Goal: Transaction & Acquisition: Purchase product/service

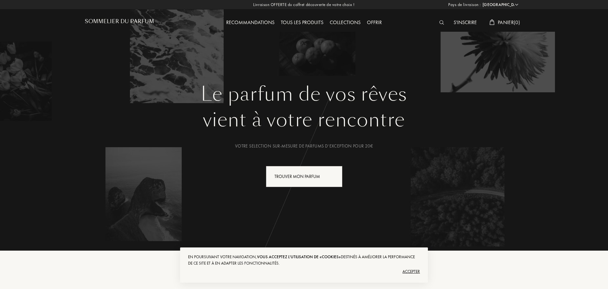
select select "FR"
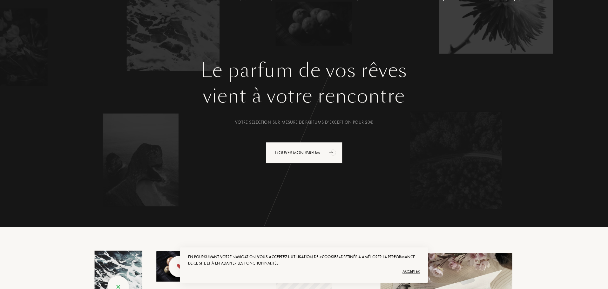
scroll to position [95, 0]
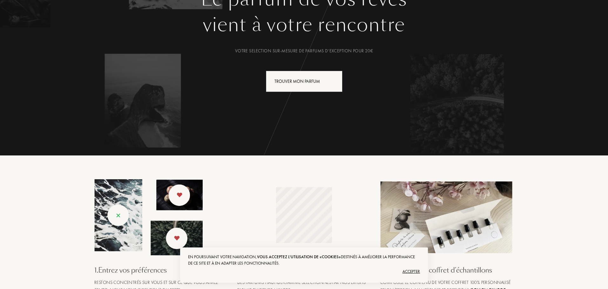
click at [296, 80] on div "Trouver mon parfum" at bounding box center [304, 81] width 77 height 21
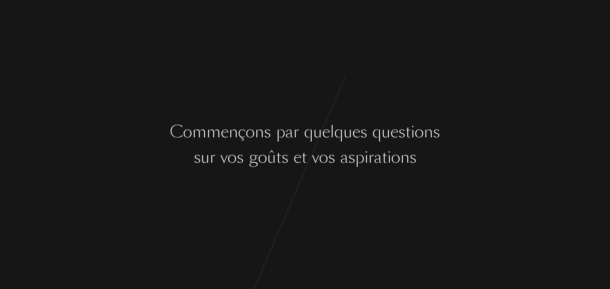
click at [319, 85] on div "C [PERSON_NAME] ç o n s p a r q u e l q u e s q u e s t i o n s s u r v o s g o…" at bounding box center [305, 144] width 610 height 289
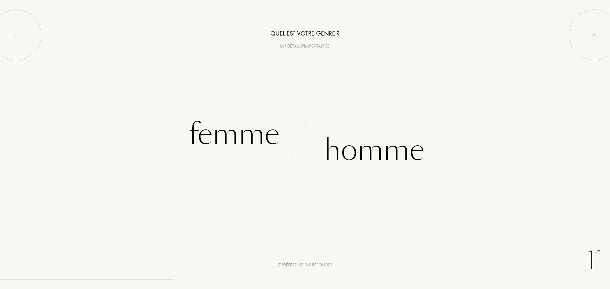
click at [365, 151] on div "Homme" at bounding box center [374, 150] width 100 height 43
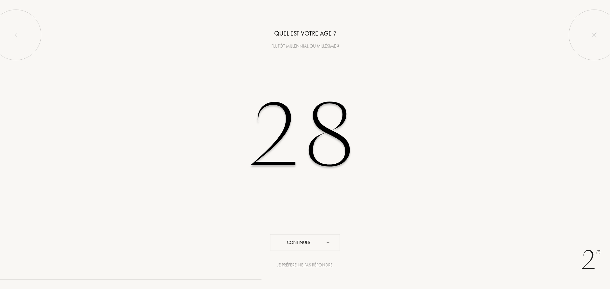
type input "28"
click at [300, 246] on div "Continuer" at bounding box center [305, 243] width 70 height 17
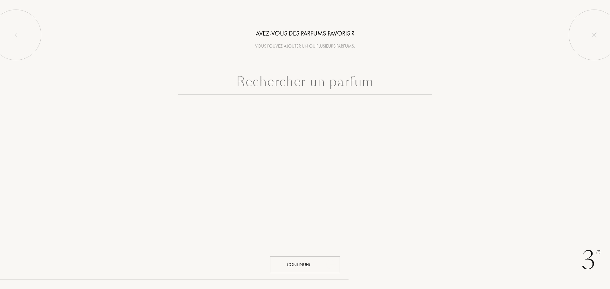
click at [315, 260] on div "Continuer" at bounding box center [305, 265] width 70 height 17
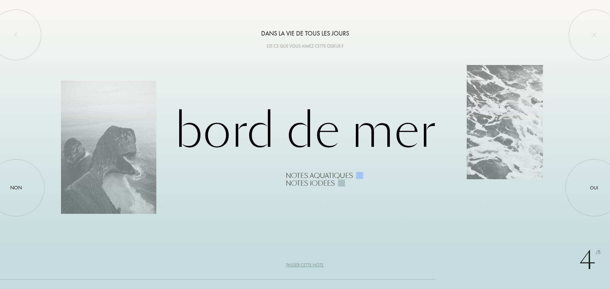
click at [594, 188] on div at bounding box center [594, 188] width 0 height 0
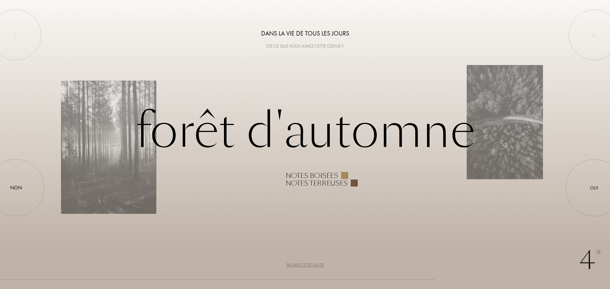
click at [594, 188] on div at bounding box center [594, 188] width 0 height 0
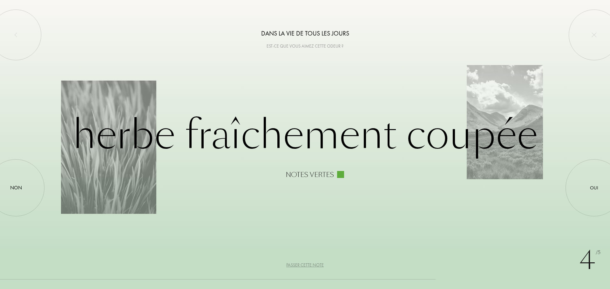
click at [594, 188] on div at bounding box center [594, 188] width 0 height 0
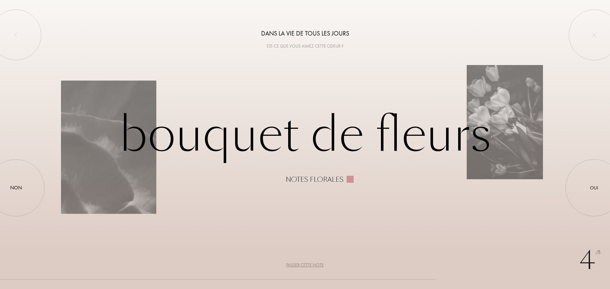
click at [594, 188] on div at bounding box center [594, 188] width 0 height 0
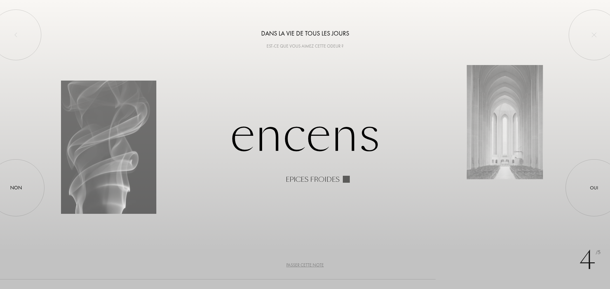
click at [594, 188] on div at bounding box center [594, 188] width 0 height 0
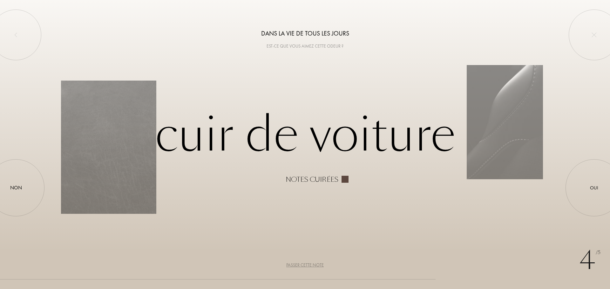
click at [594, 188] on div at bounding box center [594, 188] width 0 height 0
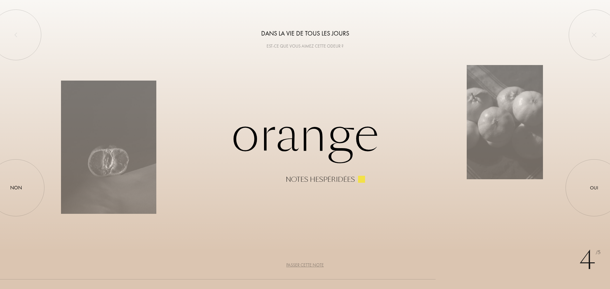
click at [594, 188] on div at bounding box center [594, 188] width 0 height 0
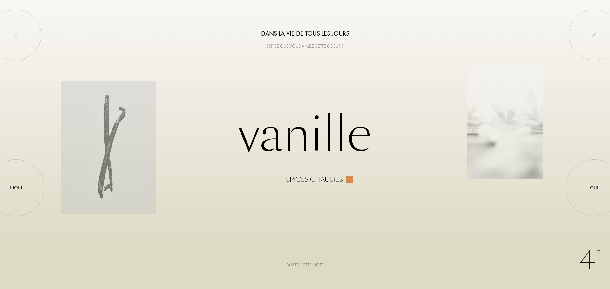
click at [594, 188] on div at bounding box center [594, 188] width 0 height 0
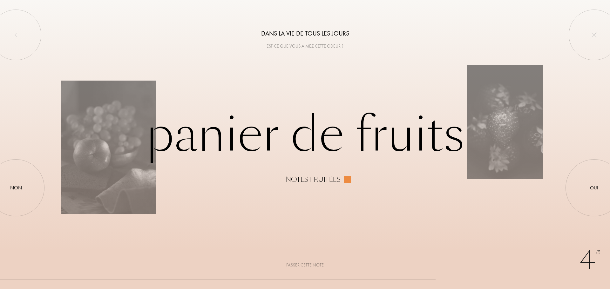
click at [594, 188] on div at bounding box center [594, 188] width 0 height 0
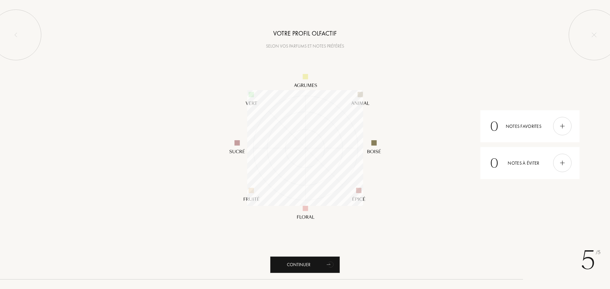
scroll to position [116, 116]
click at [304, 272] on div "Continuer" at bounding box center [305, 265] width 70 height 17
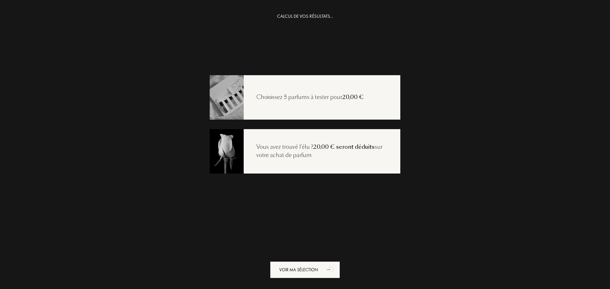
scroll to position [13, 0]
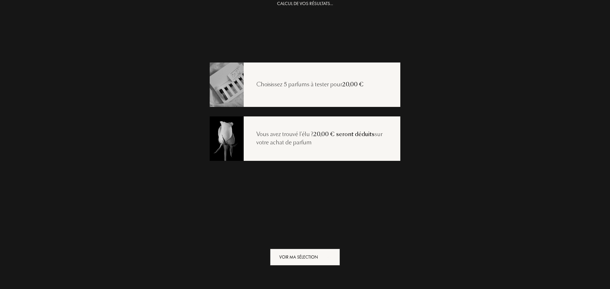
click at [330, 257] on icon "animation" at bounding box center [331, 258] width 8 height 8
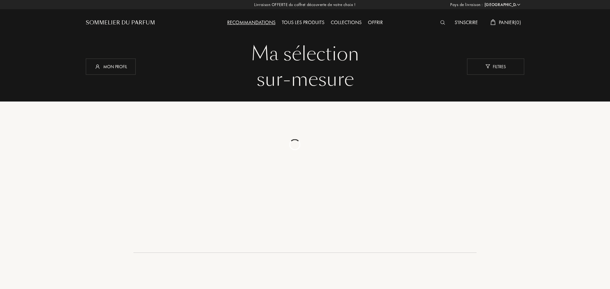
select select "FR"
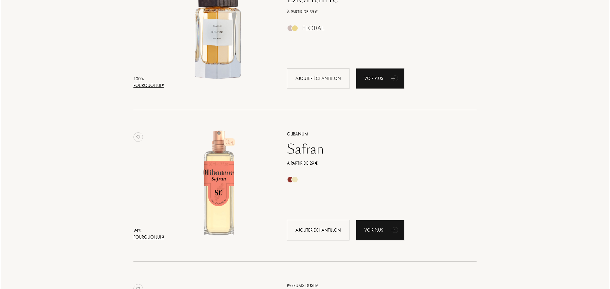
scroll to position [159, 0]
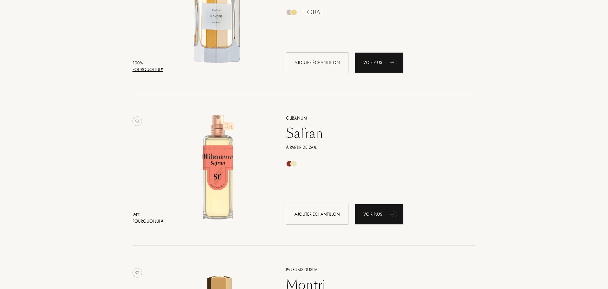
click at [152, 224] on div "Pourquoi lui ?" at bounding box center [148, 221] width 31 height 7
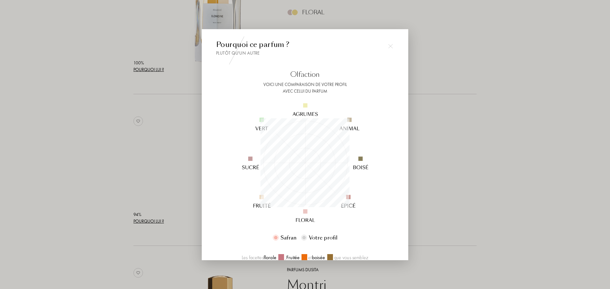
scroll to position [89, 89]
click at [130, 139] on div at bounding box center [305, 144] width 610 height 289
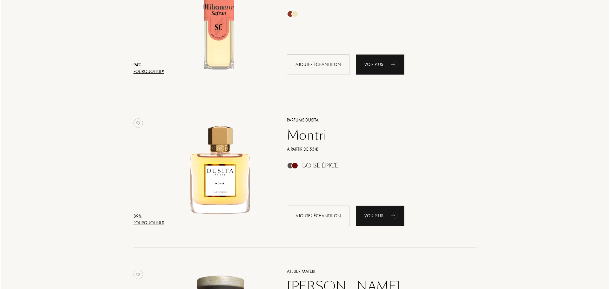
scroll to position [318, 0]
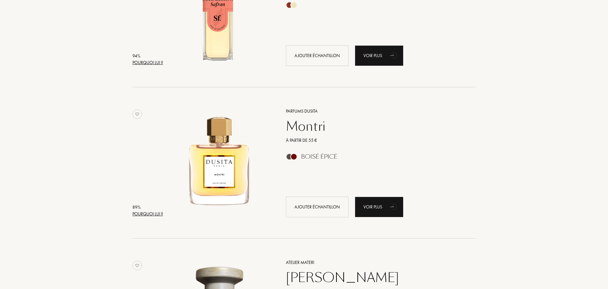
click at [154, 216] on div "Pourquoi lui ?" at bounding box center [148, 214] width 31 height 7
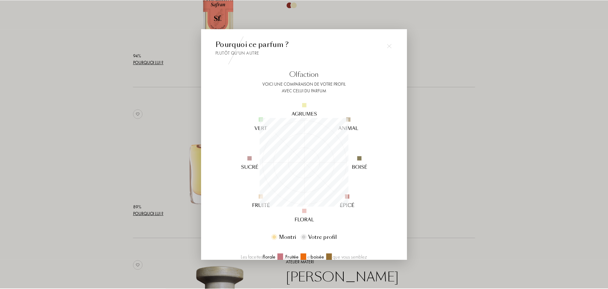
scroll to position [32, 0]
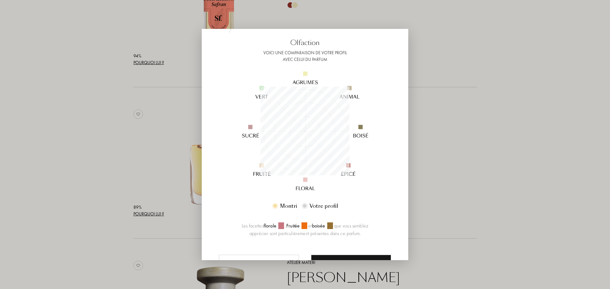
click at [172, 181] on div at bounding box center [305, 144] width 610 height 289
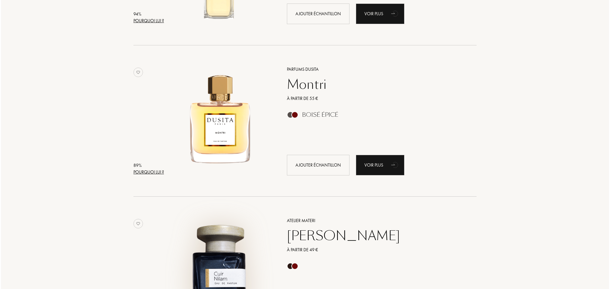
scroll to position [508, 0]
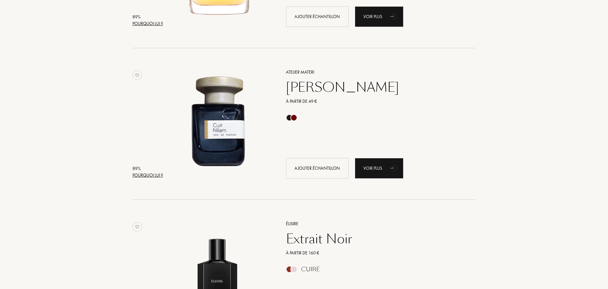
click at [140, 176] on div "Pourquoi lui ?" at bounding box center [148, 175] width 31 height 7
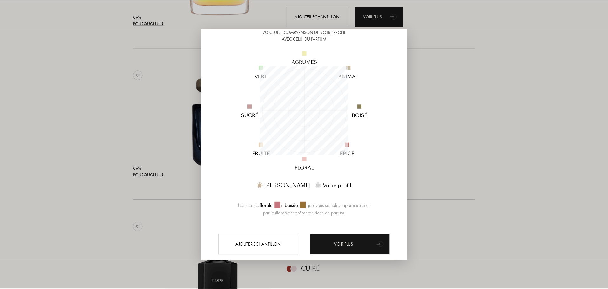
scroll to position [64, 0]
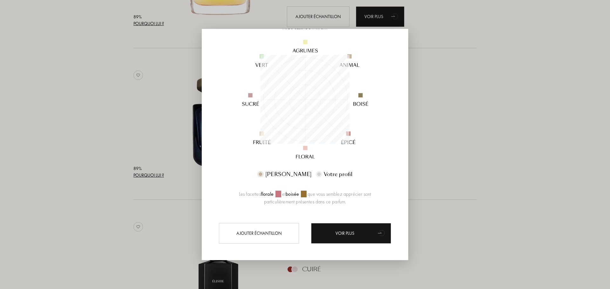
click at [185, 146] on div at bounding box center [305, 144] width 610 height 289
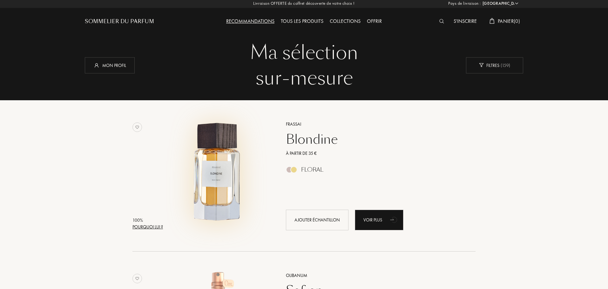
scroll to position [0, 0]
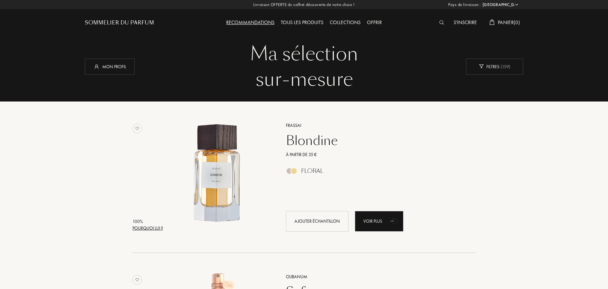
click at [262, 23] on div "Recommandations" at bounding box center [250, 23] width 55 height 8
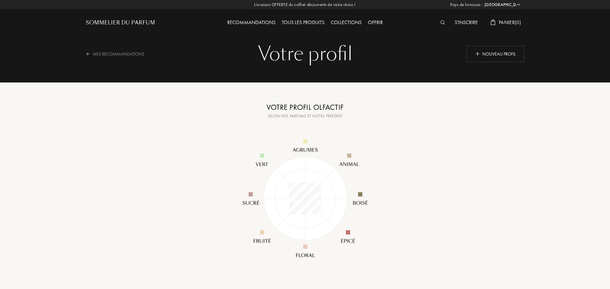
select select "FR"
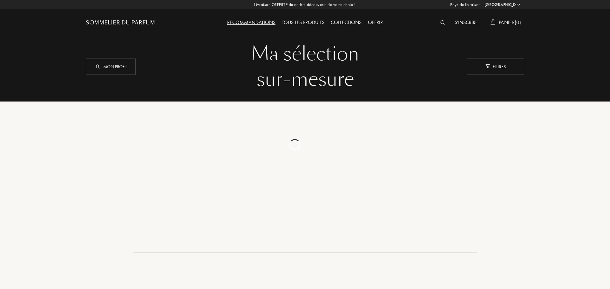
select select "FR"
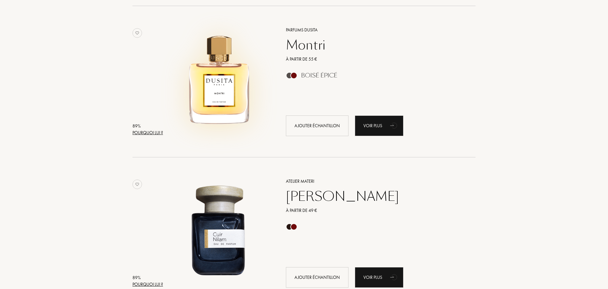
scroll to position [413, 0]
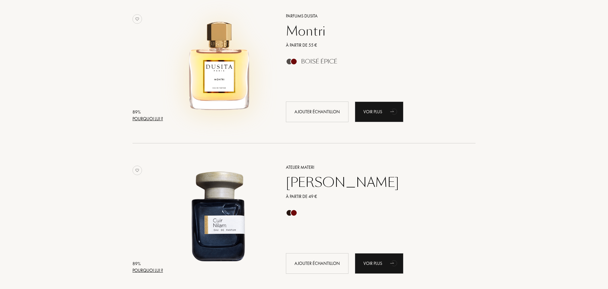
click at [197, 73] on img at bounding box center [218, 65] width 106 height 106
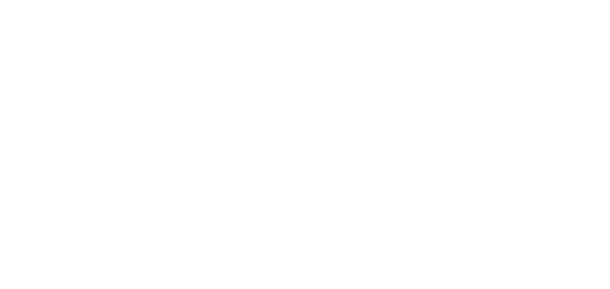
select select "FR"
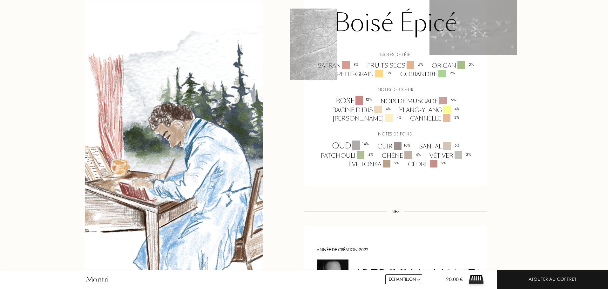
scroll to position [604, 0]
